Goal: Task Accomplishment & Management: Manage account settings

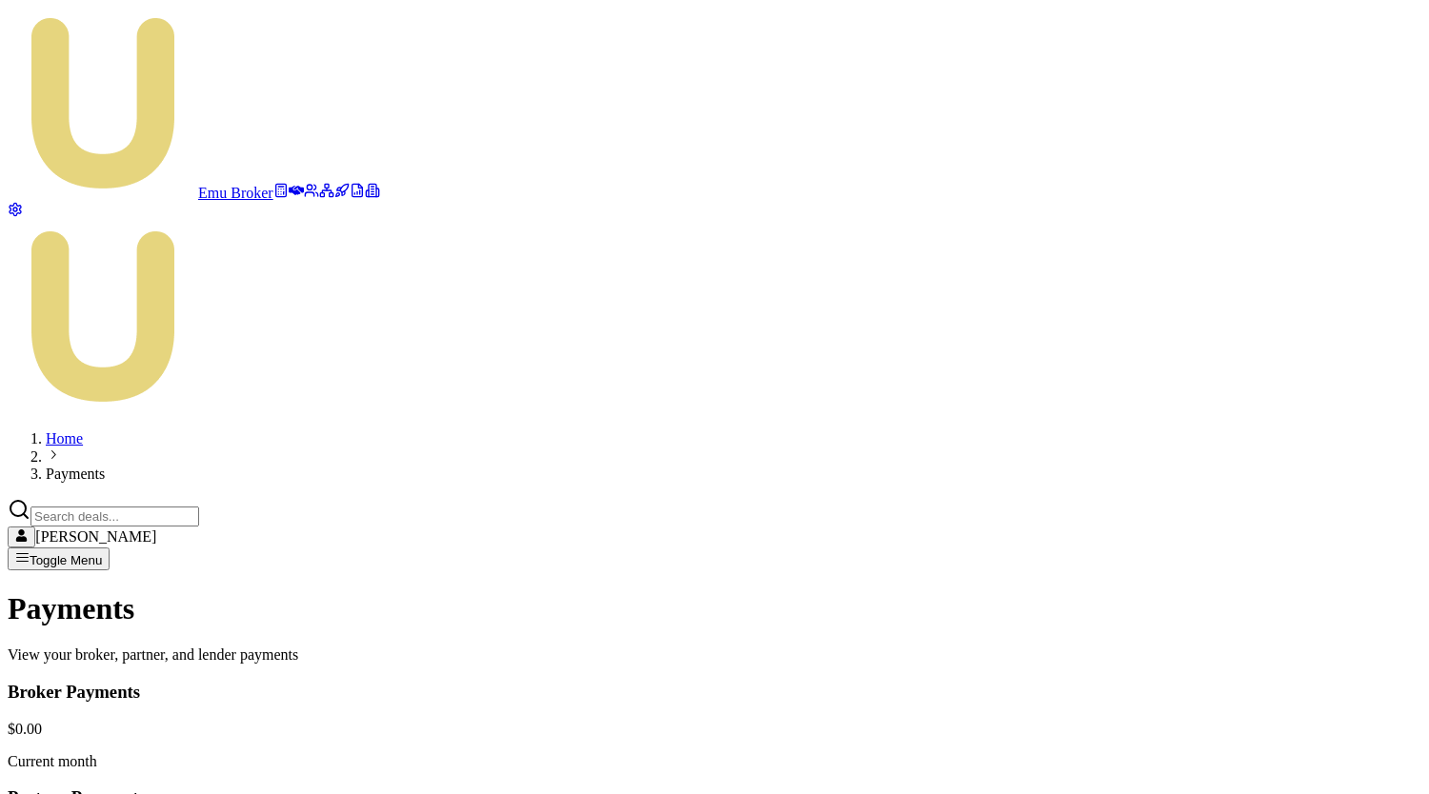
click at [1348, 30] on html "Emu Broker Home Payments [PERSON_NAME] Toggle Menu Payments View your broker, p…" at bounding box center [714, 548] width 1429 height 1096
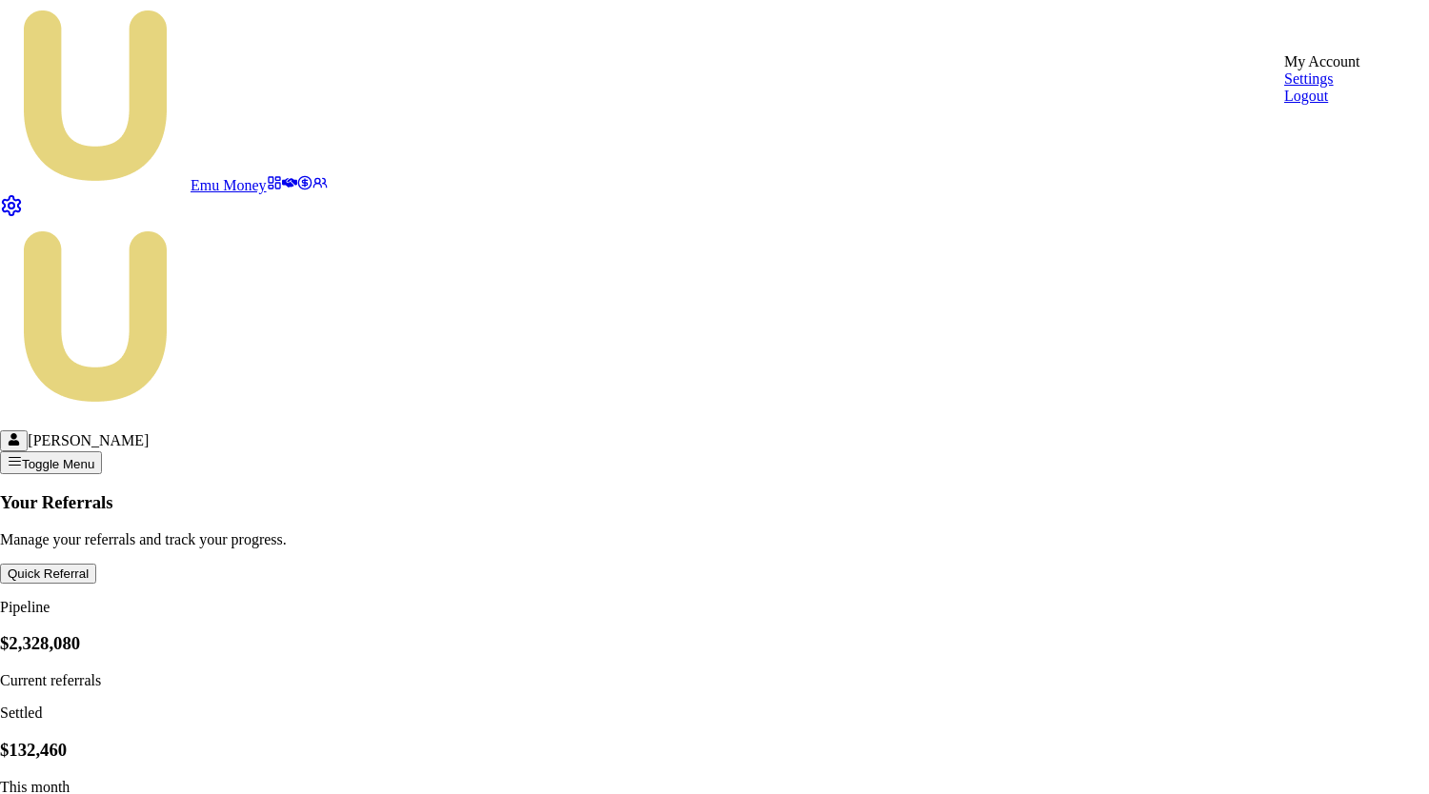
click at [1328, 105] on div "Logout" at bounding box center [1322, 96] width 76 height 17
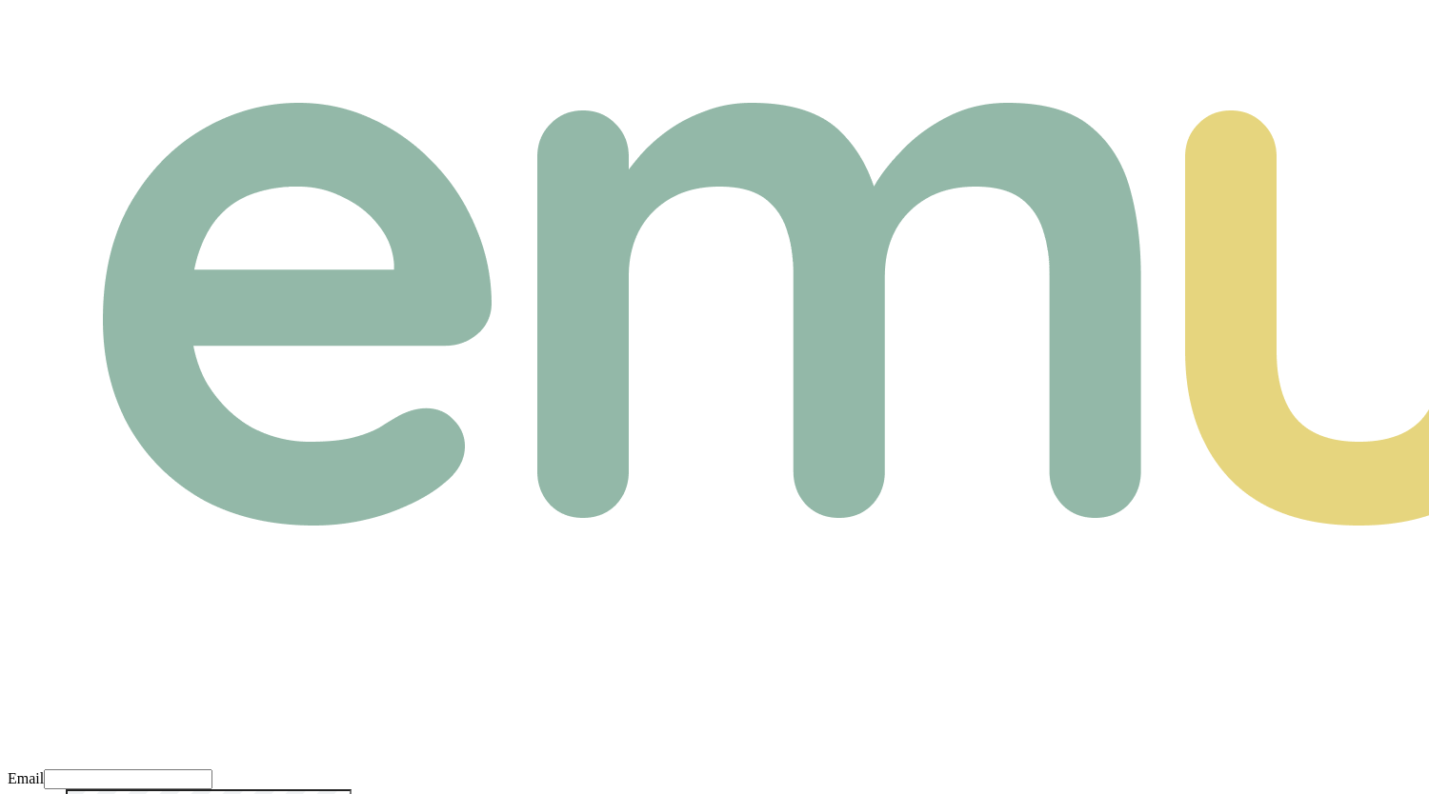
click at [212, 770] on input "Email" at bounding box center [128, 780] width 169 height 20
paste input "m+broker@emumoney.com.au"
type input "m+broker@emumoney.com.au"
